Goal: Task Accomplishment & Management: Complete application form

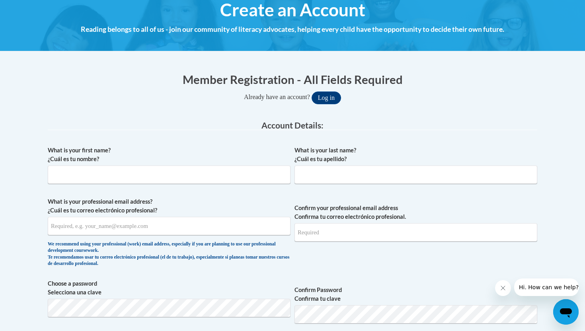
scroll to position [113, 0]
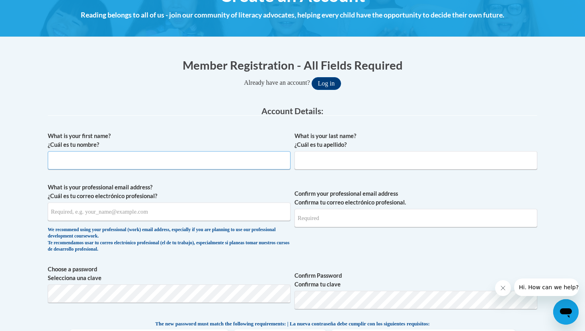
click at [183, 164] on input "What is your first name? ¿Cuál es tu nombre?" at bounding box center [169, 160] width 243 height 18
type input "[PERSON_NAME]"
click at [395, 163] on input "What is your last name? ¿Cuál es tu apellido?" at bounding box center [415, 160] width 243 height 18
type input "N"
type input "[PERSON_NAME]"
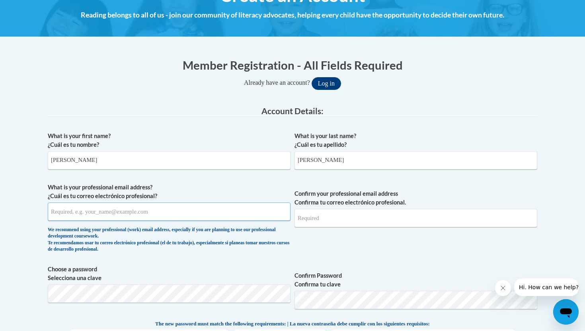
click at [217, 214] on input "What is your professional email address? ¿Cuál es tu correo electrónico profesi…" at bounding box center [169, 211] width 243 height 18
type input "M"
type input "[EMAIL_ADDRESS][DOMAIN_NAME]"
click at [359, 218] on input "Confirm your professional email address Confirma tu correo electrónico profesio…" at bounding box center [415, 218] width 243 height 18
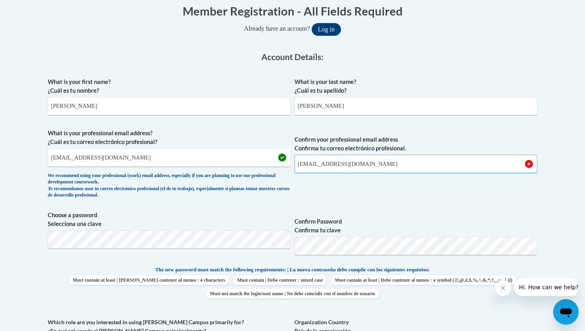
scroll to position [174, 0]
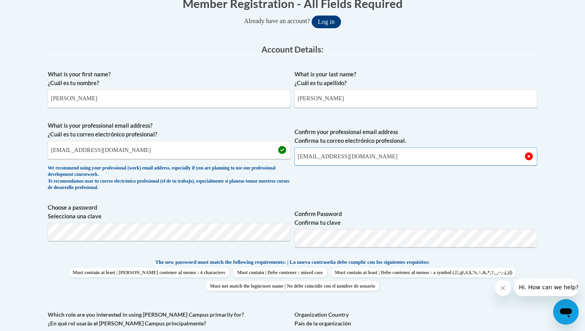
type input "[EMAIL_ADDRESS][DOMAIN_NAME]"
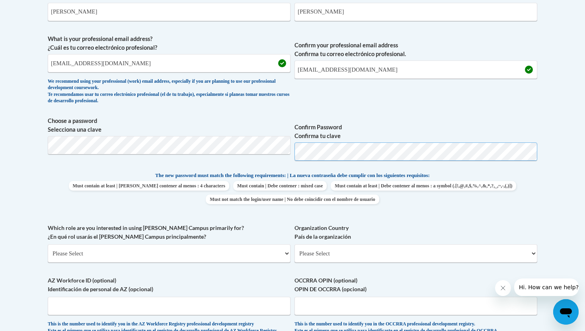
scroll to position [266, 0]
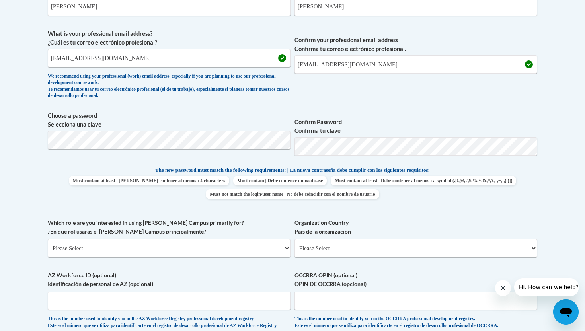
click at [450, 217] on div "What is your first name? ¿Cuál es tu nombre? [PERSON_NAME] What is your last na…" at bounding box center [292, 155] width 489 height 363
click at [157, 249] on select "Please Select College/University | Colegio/Universidad Community/Nonprofit Part…" at bounding box center [169, 248] width 243 height 18
select select "5a18ea06-2b54-4451-96f2-d152daf9eac5"
click at [48, 239] on select "Please Select College/University | Colegio/Universidad Community/Nonprofit Part…" at bounding box center [169, 248] width 243 height 18
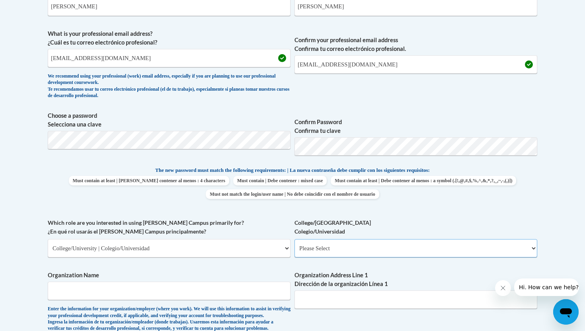
click at [343, 243] on select "Please Select College/University Staff | Empleado universitario College/Univers…" at bounding box center [415, 248] width 243 height 18
select select "99b32b07-cffc-426c-8bf6-0cd77760d84b"
click at [294, 239] on select "Please Select College/University Staff | Empleado universitario College/Univers…" at bounding box center [415, 248] width 243 height 18
click at [226, 293] on input "Organization Name" at bounding box center [169, 291] width 243 height 18
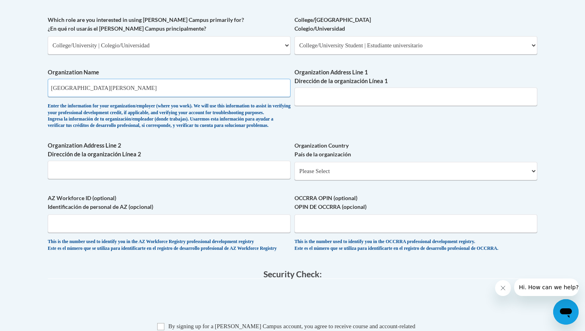
scroll to position [470, 0]
type input "[GEOGRAPHIC_DATA][PERSON_NAME]"
click at [345, 98] on input "Organization Address Line 1 Dirección de la organización Línea 1" at bounding box center [415, 96] width 243 height 18
type input "[STREET_ADDRESS]"
click at [380, 179] on select "Please Select [GEOGRAPHIC_DATA] | [GEOGRAPHIC_DATA] Outside of [GEOGRAPHIC_DATA…" at bounding box center [415, 170] width 243 height 18
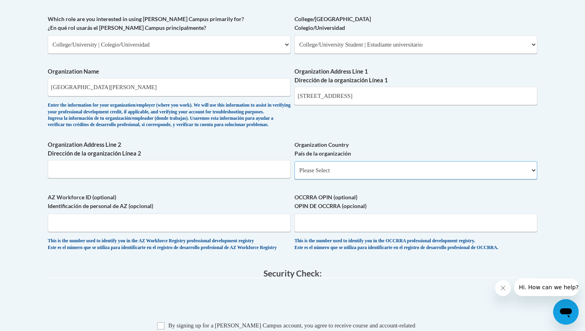
select select "ad49bcad-a171-4b2e-b99c-48b446064914"
click at [294, 174] on select "Please Select [GEOGRAPHIC_DATA] | [GEOGRAPHIC_DATA] Outside of [GEOGRAPHIC_DATA…" at bounding box center [415, 170] width 243 height 18
select select
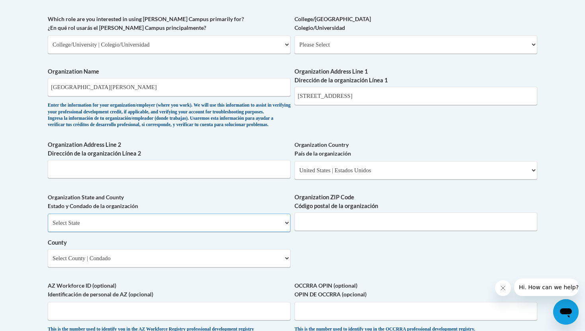
click at [164, 232] on select "Select State [US_STATE] [US_STATE] [US_STATE] [US_STATE] [US_STATE] [US_STATE] …" at bounding box center [169, 223] width 243 height 18
select select "[US_STATE]"
click at [48, 227] on select "Select State [US_STATE] [US_STATE] [US_STATE] [US_STATE] [US_STATE] [US_STATE] …" at bounding box center [169, 223] width 243 height 18
click at [157, 267] on select "Select County Appling [PERSON_NAME] [PERSON_NAME] [PERSON_NAME] [PERSON_NAME] B…" at bounding box center [169, 258] width 243 height 18
select select "Towns"
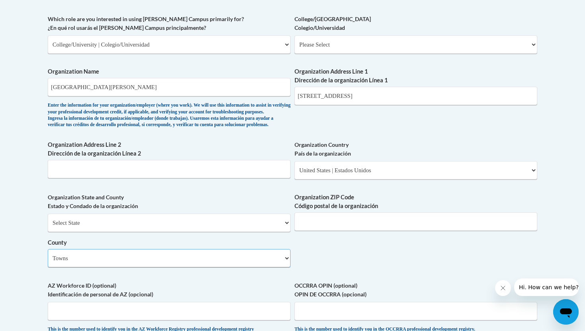
click at [48, 262] on select "Select County Appling [PERSON_NAME] [PERSON_NAME] [PERSON_NAME] [PERSON_NAME] B…" at bounding box center [169, 258] width 243 height 18
click at [341, 231] on input "Organization ZIP Code Código postal de la organización" at bounding box center [415, 221] width 243 height 18
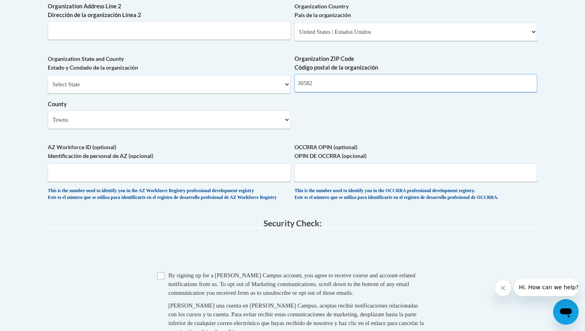
scroll to position [614, 0]
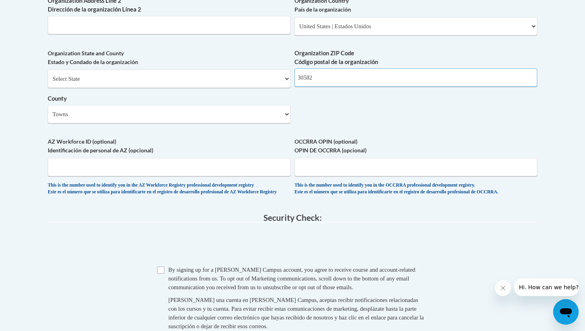
type input "30582"
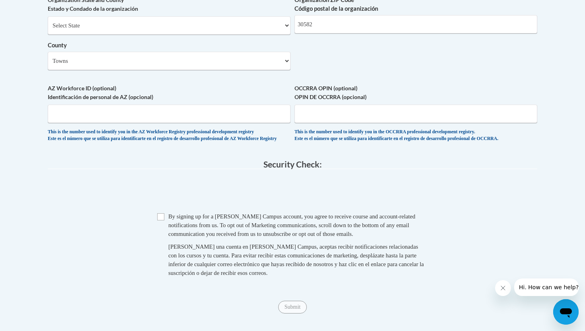
scroll to position [688, 0]
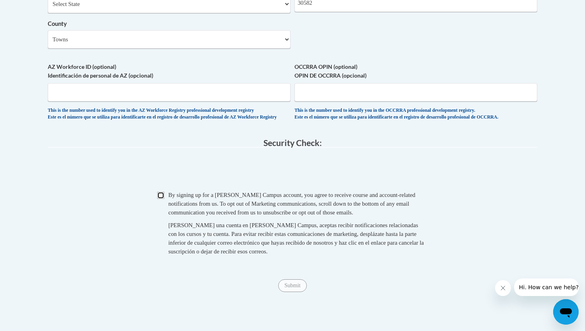
click at [161, 199] on input "Checkbox" at bounding box center [160, 195] width 7 height 7
checkbox input "true"
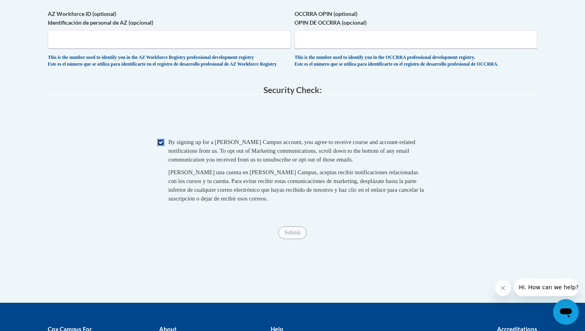
scroll to position [748, 0]
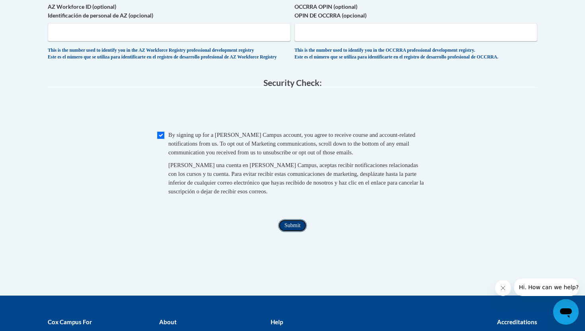
click at [292, 232] on input "Submit" at bounding box center [292, 225] width 29 height 13
